Goal: Use online tool/utility: Utilize a website feature to perform a specific function

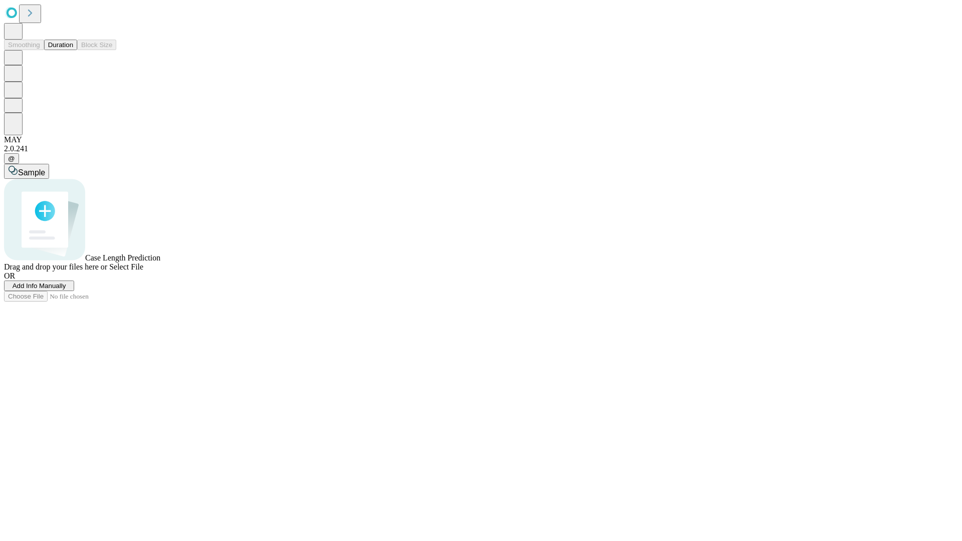
click at [73, 50] on button "Duration" at bounding box center [60, 45] width 33 height 11
click at [143, 271] on span "Select File" at bounding box center [126, 267] width 34 height 9
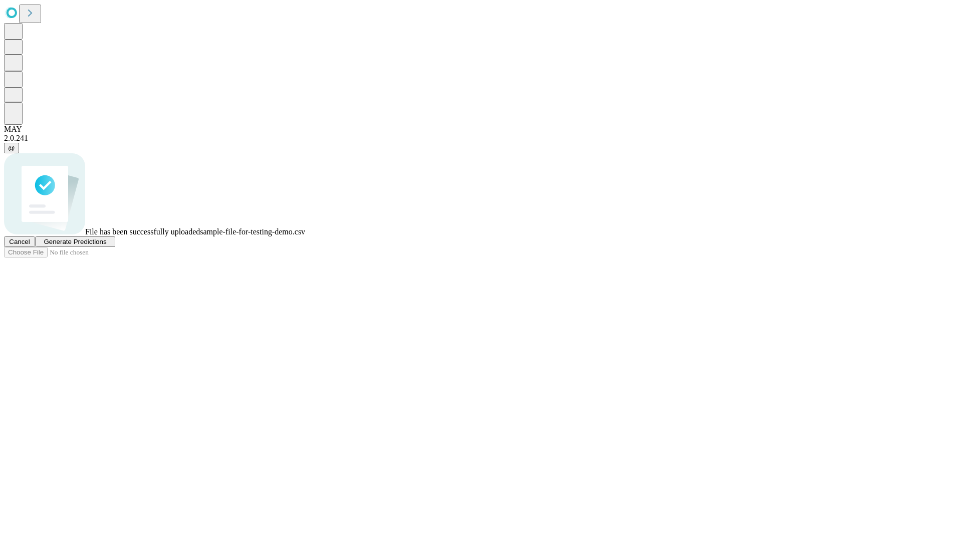
click at [106, 246] on span "Generate Predictions" at bounding box center [75, 242] width 63 height 8
